Goal: Task Accomplishment & Management: Use online tool/utility

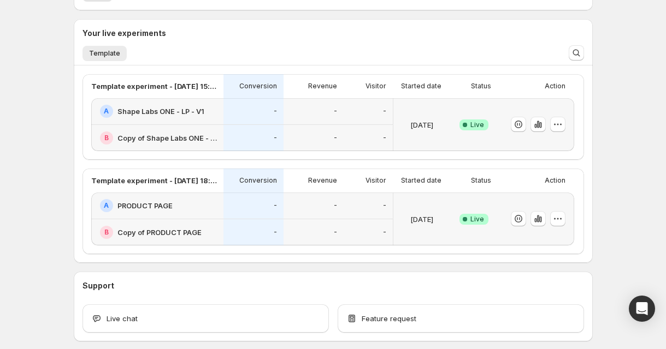
scroll to position [232, 0]
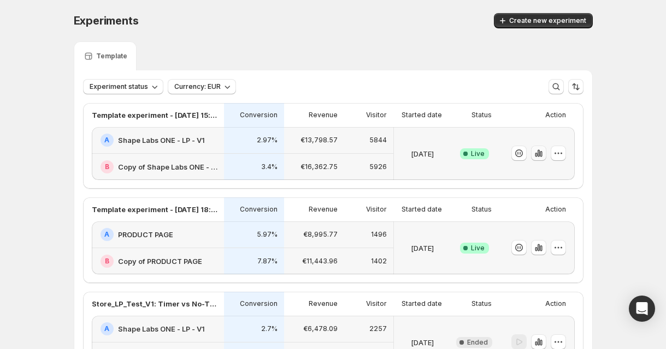
click at [542, 156] on icon "button" at bounding box center [538, 153] width 11 height 11
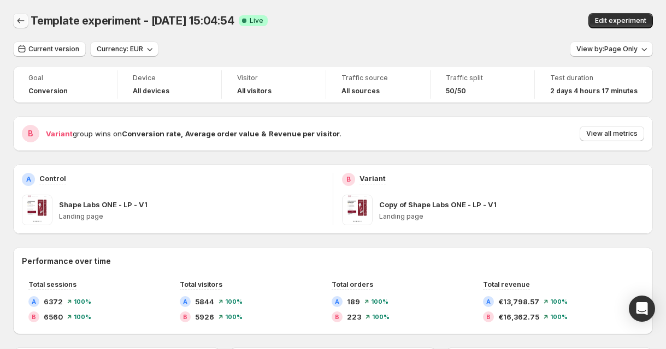
click at [19, 20] on icon "Back" at bounding box center [20, 20] width 11 height 11
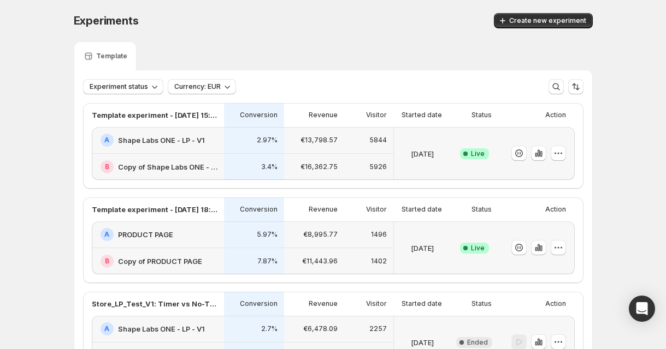
click at [216, 252] on div "B Copy of PRODUCT PAGE" at bounding box center [158, 261] width 132 height 26
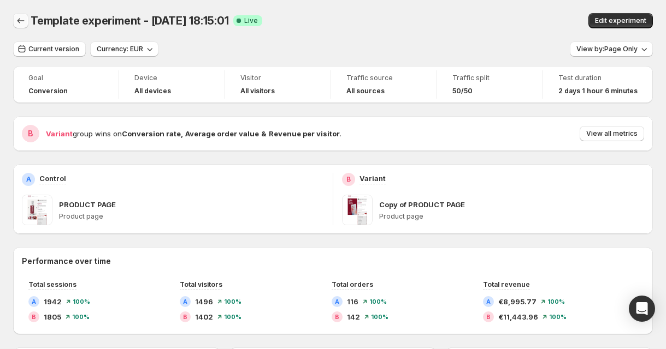
click at [15, 20] on icon "Back" at bounding box center [20, 20] width 11 height 11
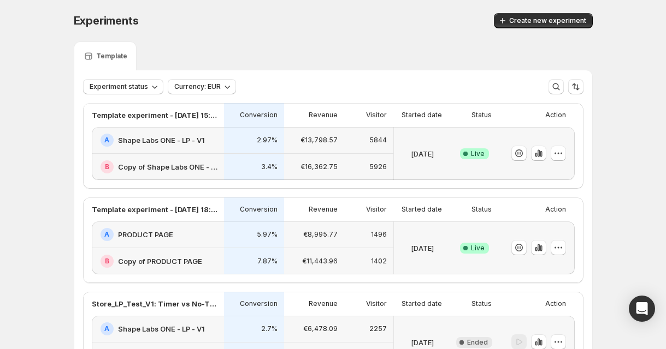
click at [32, 147] on div "Experiments. This page is ready Experiments Create new experiment Template Expe…" at bounding box center [333, 223] width 666 height 446
click at [210, 146] on div "A Shape Labs ONE - LP - V1" at bounding box center [158, 140] width 117 height 13
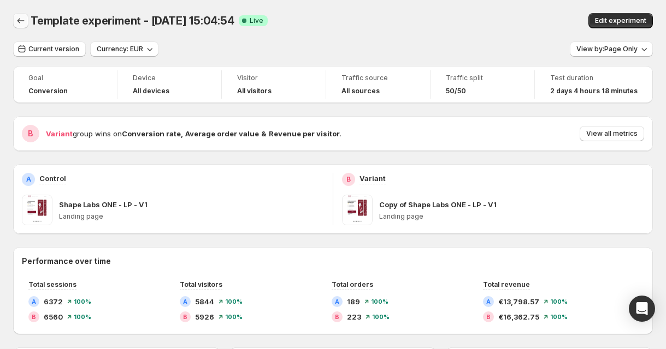
click at [19, 19] on icon "Back" at bounding box center [20, 20] width 11 height 11
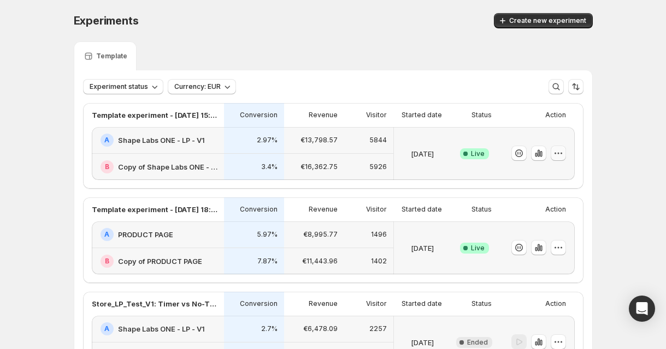
click at [559, 157] on icon "button" at bounding box center [558, 153] width 11 height 11
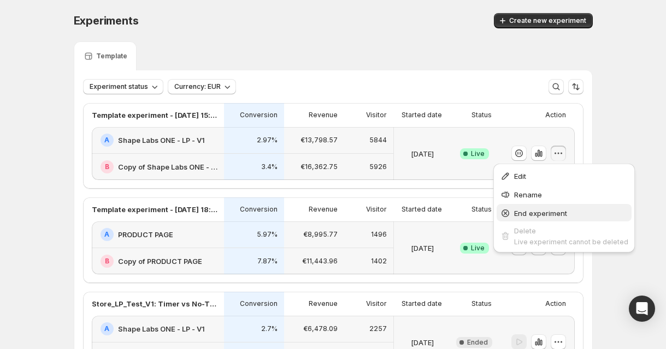
click at [534, 217] on span "End experiment" at bounding box center [540, 213] width 53 height 9
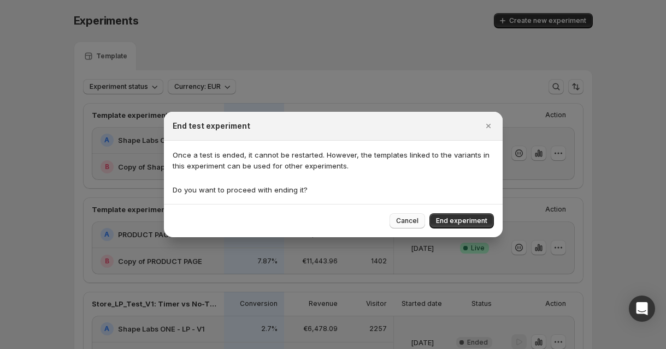
click at [410, 221] on span "Cancel" at bounding box center [407, 221] width 22 height 9
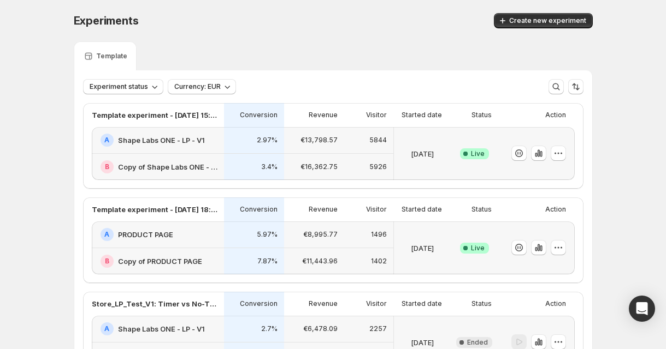
click at [237, 145] on div "2.97%" at bounding box center [253, 140] width 47 height 13
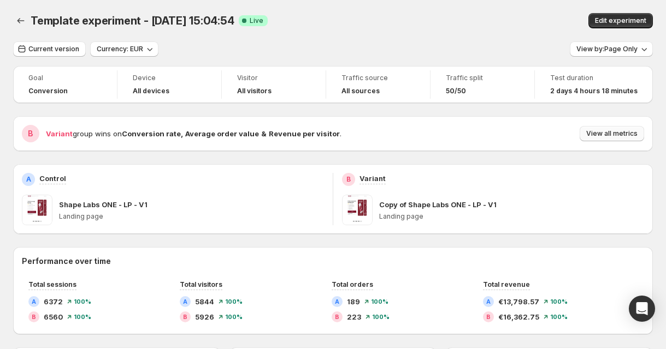
click at [606, 129] on button "View all metrics" at bounding box center [611, 133] width 64 height 15
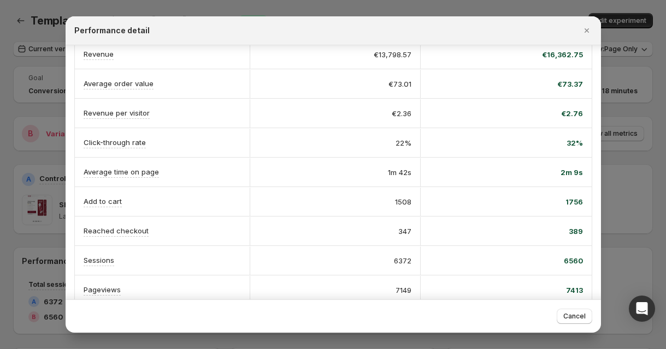
scroll to position [108, 0]
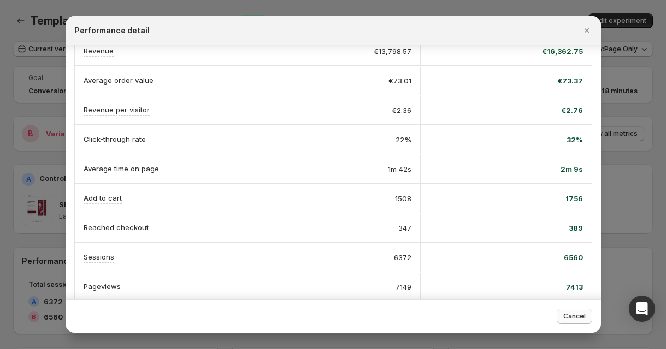
click at [568, 316] on span "Cancel" at bounding box center [574, 316] width 22 height 9
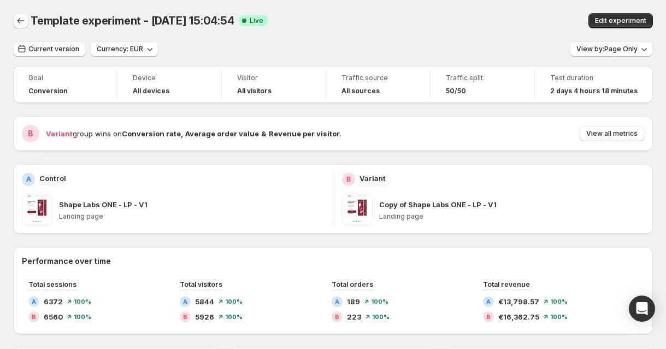
click at [23, 20] on icon "Back" at bounding box center [20, 20] width 11 height 11
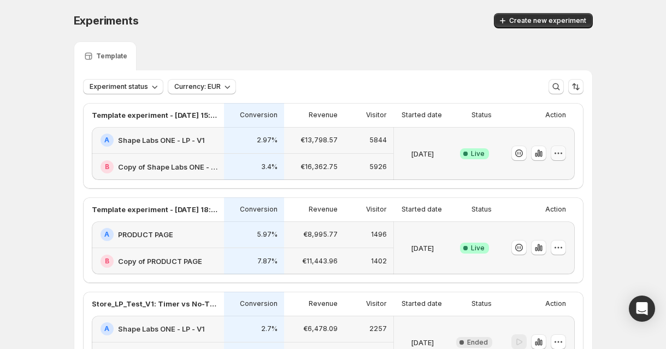
click at [559, 156] on icon "button" at bounding box center [558, 153] width 11 height 11
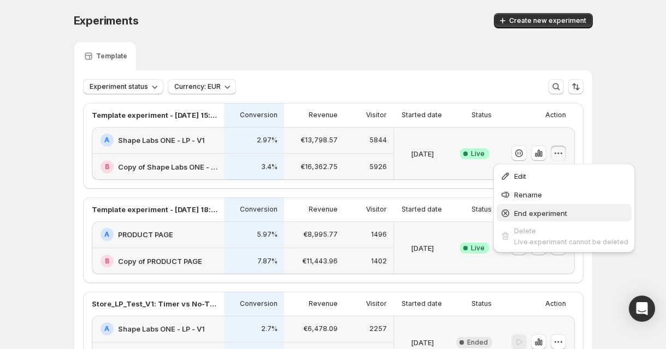
click at [537, 216] on span "End experiment" at bounding box center [540, 213] width 53 height 9
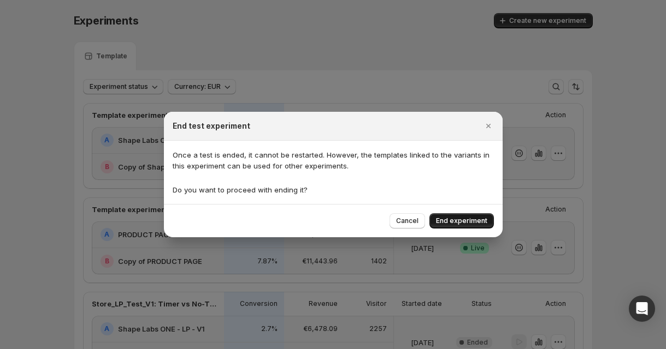
click at [458, 224] on span "End experiment" at bounding box center [461, 221] width 51 height 9
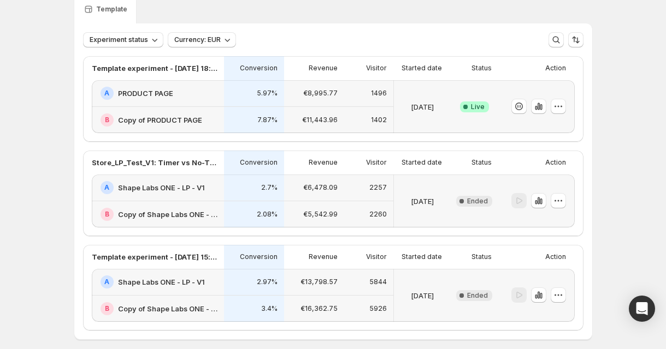
scroll to position [50, 0]
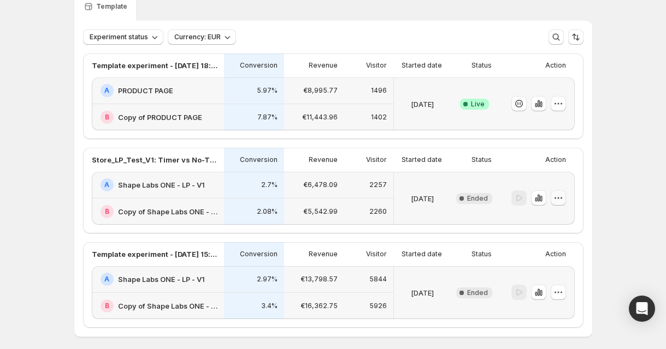
click at [563, 200] on icon "button" at bounding box center [558, 198] width 11 height 11
click at [312, 201] on div "€5,542.99" at bounding box center [314, 212] width 60 height 27
